Goal: Check status: Check status

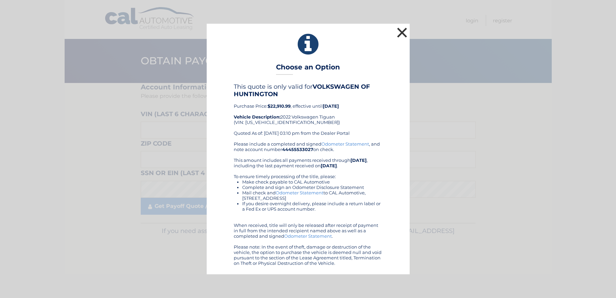
click at [399, 32] on button "×" at bounding box center [403, 33] width 14 height 14
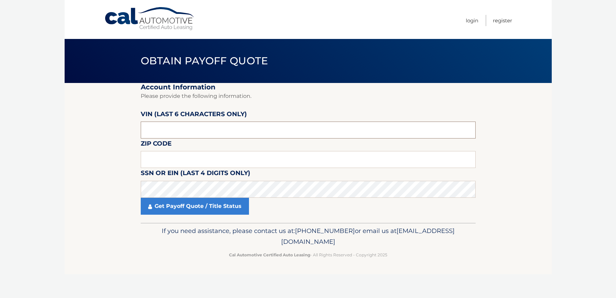
click at [201, 134] on input "text" at bounding box center [308, 129] width 335 height 17
click at [177, 128] on input "text" at bounding box center [308, 129] width 335 height 17
type input "222769"
click at [322, 157] on input "text" at bounding box center [308, 159] width 335 height 17
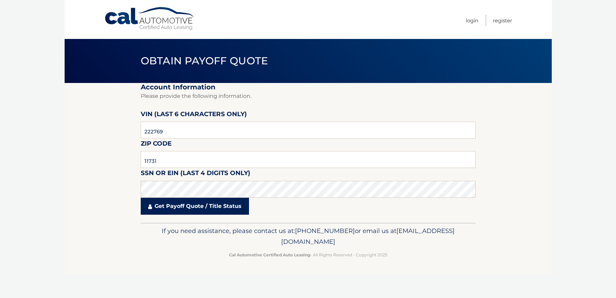
click at [201, 208] on link "Get Payoff Quote / Title Status" at bounding box center [195, 206] width 108 height 17
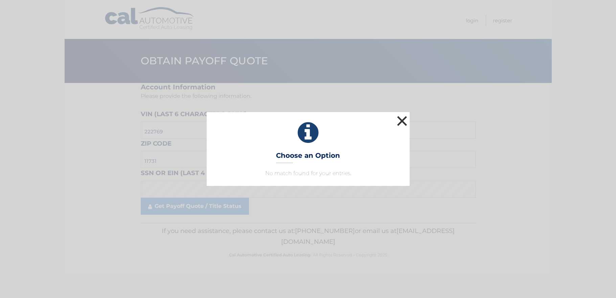
click at [399, 119] on button "×" at bounding box center [403, 121] width 14 height 14
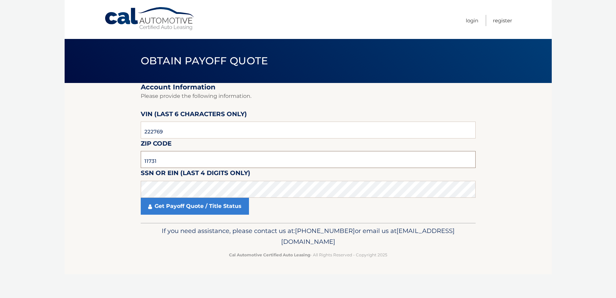
click at [153, 164] on input "11731" at bounding box center [308, 159] width 335 height 17
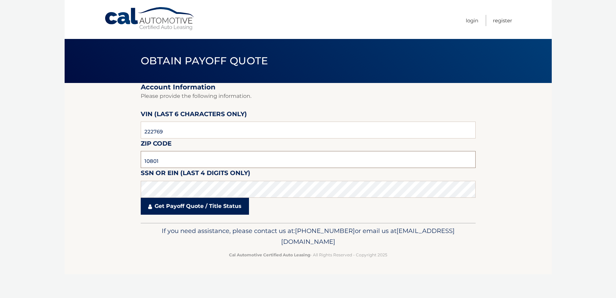
type input "10801"
click at [186, 210] on link "Get Payoff Quote / Title Status" at bounding box center [195, 206] width 108 height 17
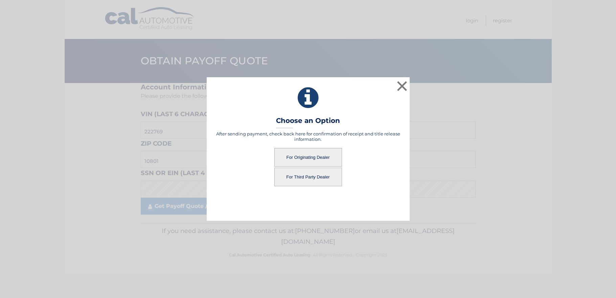
click at [309, 159] on button "For Originating Dealer" at bounding box center [308, 157] width 68 height 19
click at [318, 154] on button "For Originating Dealer" at bounding box center [308, 157] width 68 height 19
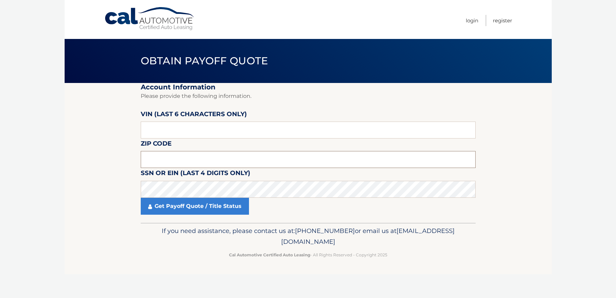
click at [187, 163] on input "text" at bounding box center [308, 159] width 335 height 17
type input "10801"
click at [194, 127] on input "text" at bounding box center [308, 129] width 335 height 17
type input "222769"
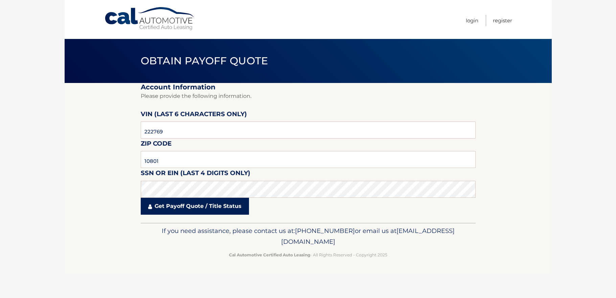
click at [206, 209] on link "Get Payoff Quote / Title Status" at bounding box center [195, 206] width 108 height 17
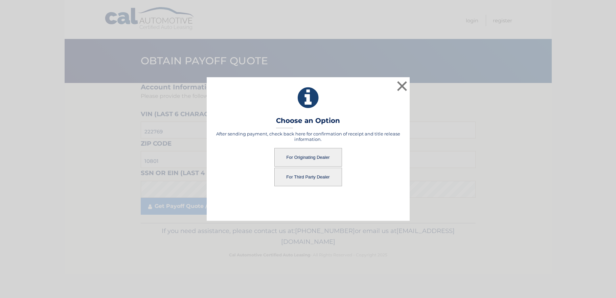
click at [309, 158] on button "For Originating Dealer" at bounding box center [308, 157] width 68 height 19
click at [319, 153] on button "For Originating Dealer" at bounding box center [308, 157] width 68 height 19
